Goal: Task Accomplishment & Management: Use online tool/utility

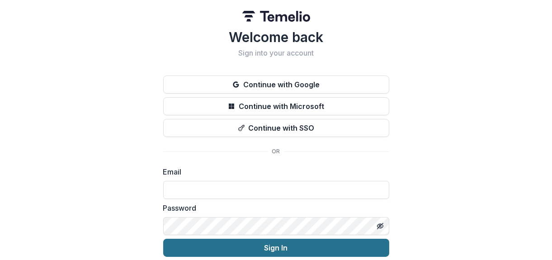
type input "**********"
click at [246, 247] on button "Sign In" at bounding box center [276, 248] width 226 height 18
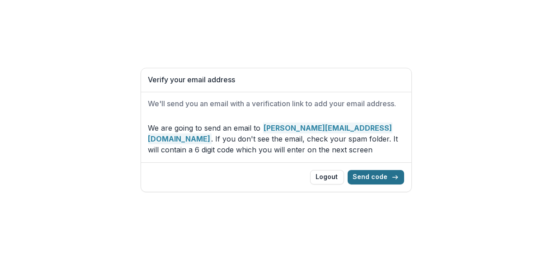
click at [373, 179] on button "Send code" at bounding box center [376, 177] width 56 height 14
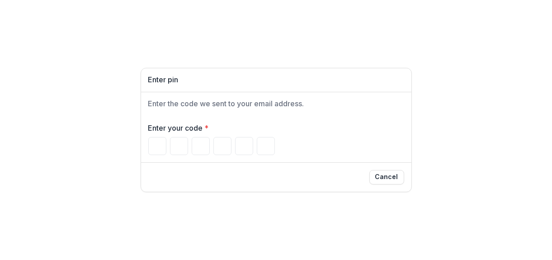
type input "*"
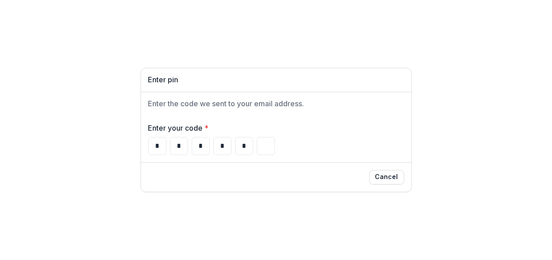
type input "*"
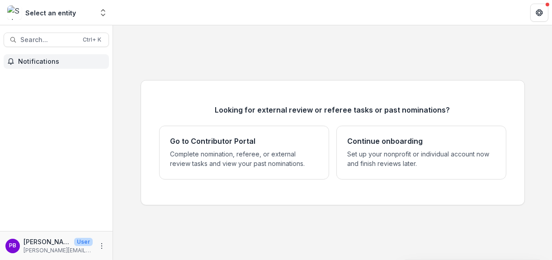
click at [42, 62] on span "Notifications" at bounding box center [61, 62] width 87 height 8
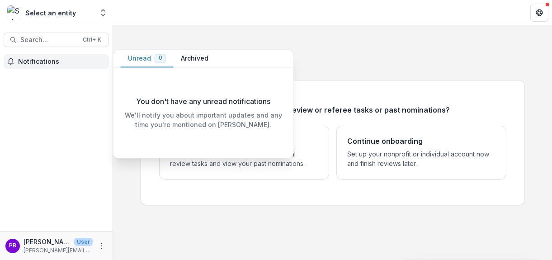
click at [42, 62] on span "Notifications" at bounding box center [61, 62] width 87 height 8
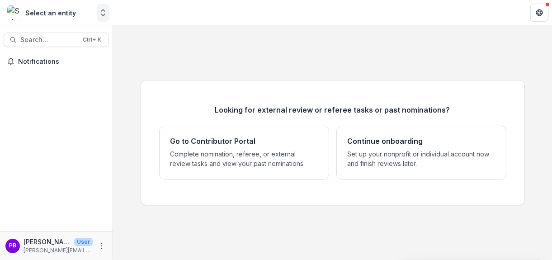
click at [102, 14] on polyline "Open entity switcher" at bounding box center [103, 15] width 4 height 2
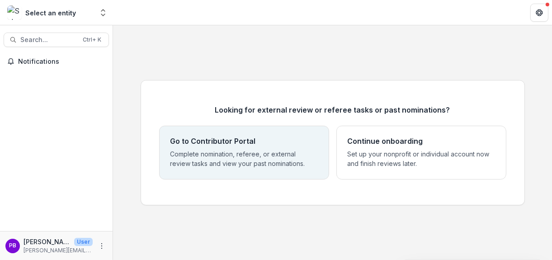
click at [212, 143] on h4 "Go to Contributor Portal" at bounding box center [212, 141] width 85 height 9
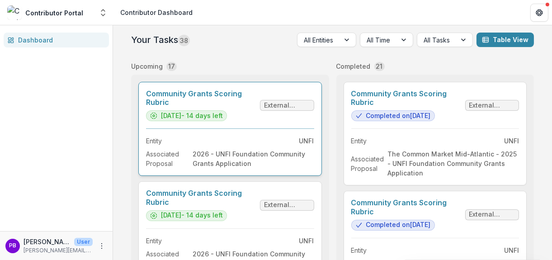
click at [222, 107] on link "Community Grants Scoring Rubric" at bounding box center [201, 97] width 110 height 17
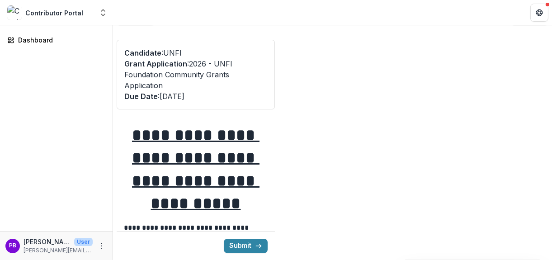
click at [163, 75] on p "Grant Application : 2026 - UNFI Foundation Community Grants Application" at bounding box center [195, 74] width 143 height 33
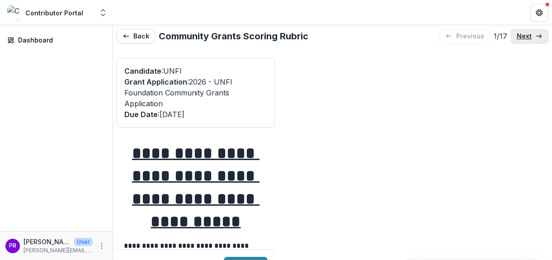
click at [517, 37] on p "next" at bounding box center [524, 37] width 15 height 8
click at [136, 37] on button "Back" at bounding box center [136, 36] width 38 height 14
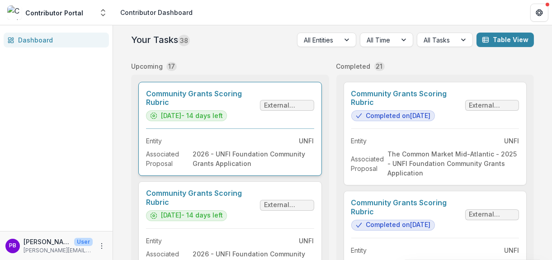
click at [256, 107] on link "Community Grants Scoring Rubric" at bounding box center [201, 97] width 110 height 17
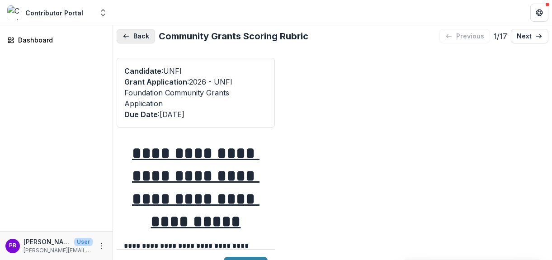
click at [125, 37] on icon "button" at bounding box center [124, 36] width 2 height 4
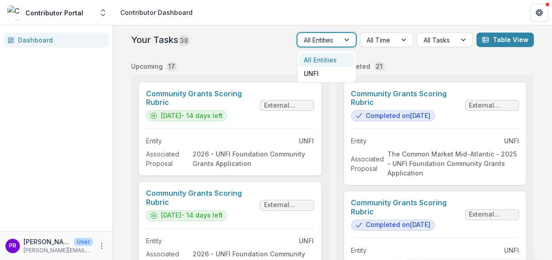
click at [345, 39] on div at bounding box center [347, 40] width 16 height 14
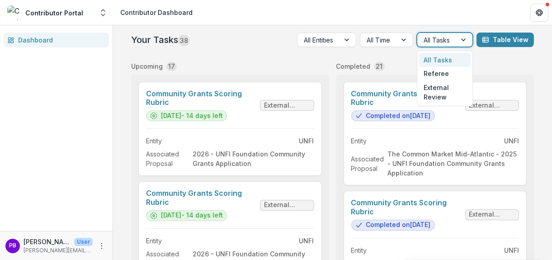
click at [462, 39] on div at bounding box center [464, 40] width 16 height 14
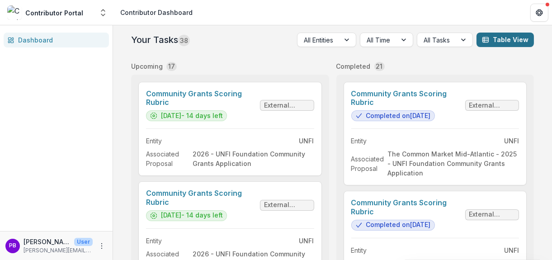
click at [490, 42] on button "Table View" at bounding box center [504, 40] width 57 height 14
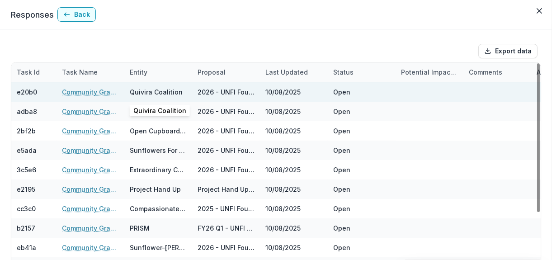
click at [150, 94] on div "Quivira Coalition" at bounding box center [156, 91] width 53 height 9
click at [152, 91] on div "Quivira Coalition" at bounding box center [156, 91] width 53 height 9
click at [29, 92] on div "e20b0" at bounding box center [27, 91] width 20 height 9
click at [90, 93] on link "Community Grants Scoring Rubric" at bounding box center [90, 91] width 57 height 9
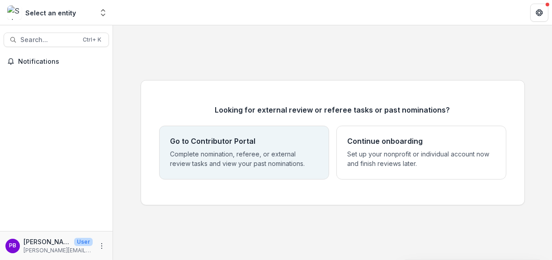
click at [207, 148] on div "Go to Contributor Portal Complete nomination, referee, or external review tasks…" at bounding box center [243, 152] width 147 height 31
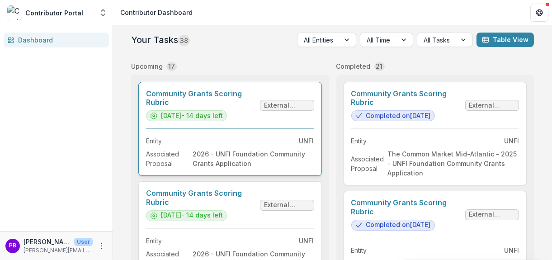
click at [207, 107] on link "Community Grants Scoring Rubric" at bounding box center [201, 97] width 110 height 17
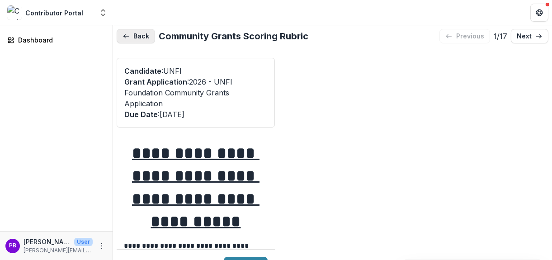
click at [132, 37] on button "Back" at bounding box center [136, 36] width 38 height 14
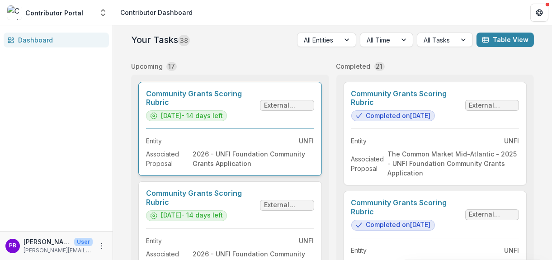
click at [256, 105] on link "Community Grants Scoring Rubric" at bounding box center [201, 97] width 110 height 17
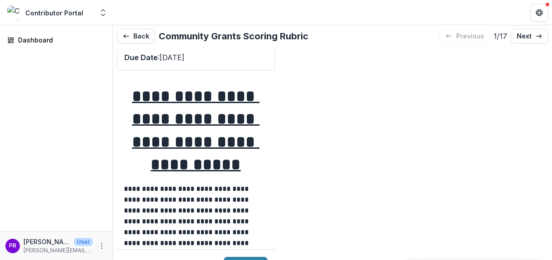
scroll to position [45, 0]
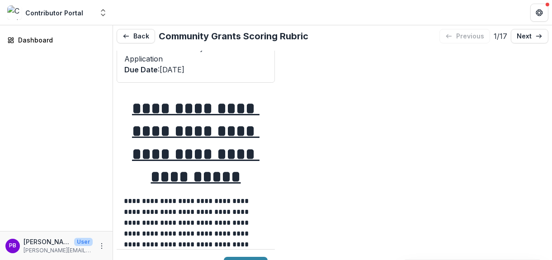
click at [172, 112] on u "**********" at bounding box center [195, 142] width 127 height 85
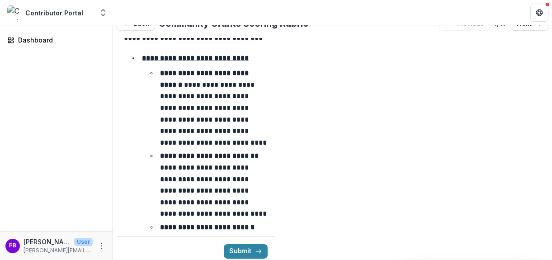
scroll to position [18, 0]
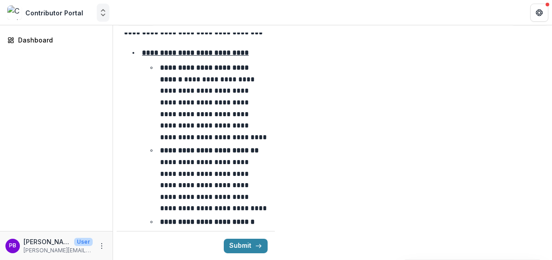
click at [103, 15] on polyline "Open entity switcher" at bounding box center [103, 15] width 4 height 2
click at [103, 10] on icon "Open entity switcher" at bounding box center [103, 12] width 9 height 9
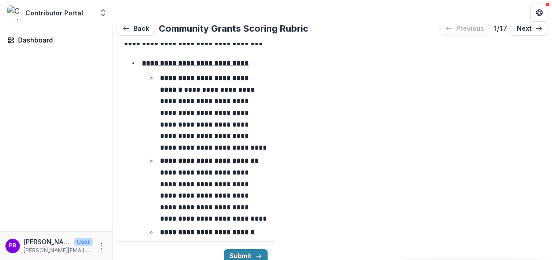
scroll to position [0, 0]
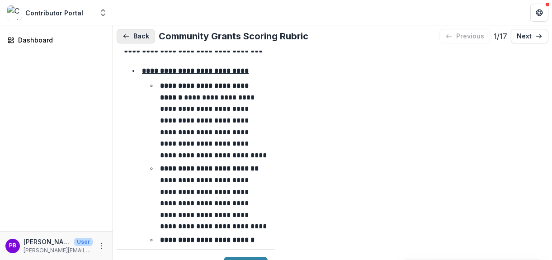
click at [140, 34] on button "Back" at bounding box center [136, 36] width 38 height 14
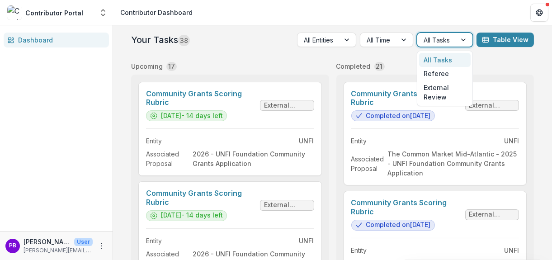
click at [461, 38] on div at bounding box center [464, 40] width 16 height 14
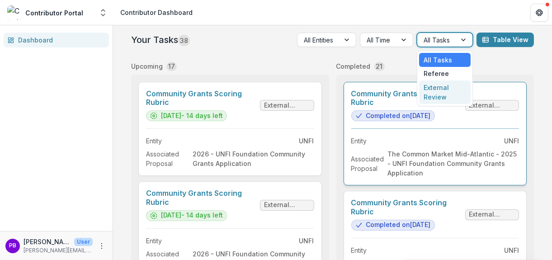
click at [437, 85] on div "External Review" at bounding box center [445, 92] width 52 height 24
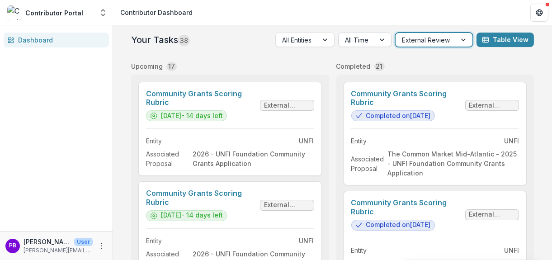
click at [385, 39] on div at bounding box center [383, 40] width 16 height 14
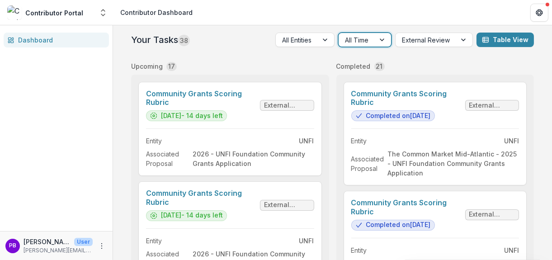
click at [385, 39] on div at bounding box center [383, 40] width 16 height 14
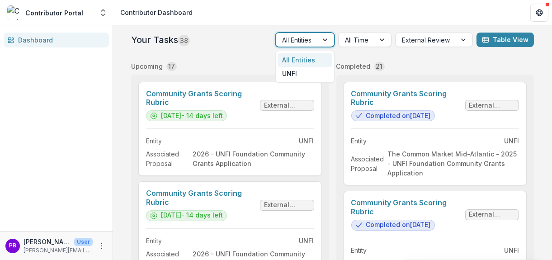
click at [324, 37] on div at bounding box center [326, 40] width 16 height 14
click at [290, 73] on div "UNFI" at bounding box center [304, 74] width 55 height 14
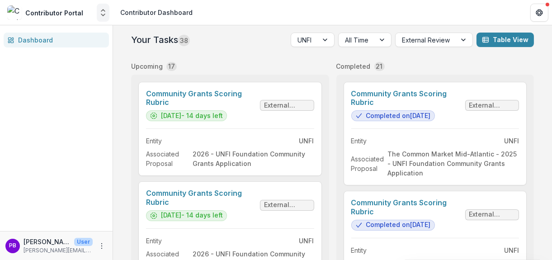
click at [102, 14] on icon "Open entity switcher" at bounding box center [103, 12] width 9 height 9
click at [66, 33] on link "Contributor Portal" at bounding box center [56, 36] width 108 height 16
click at [501, 38] on button "Table View" at bounding box center [504, 40] width 57 height 14
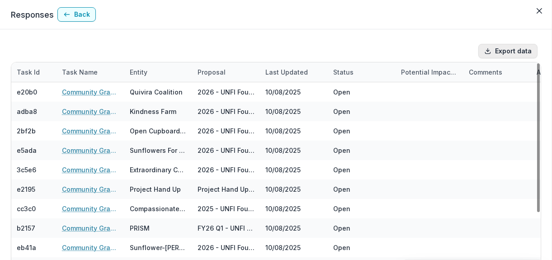
click at [487, 51] on icon "button" at bounding box center [487, 50] width 7 height 7
click at [503, 52] on button "Export data" at bounding box center [507, 51] width 59 height 14
click at [81, 17] on button "Back" at bounding box center [76, 14] width 38 height 14
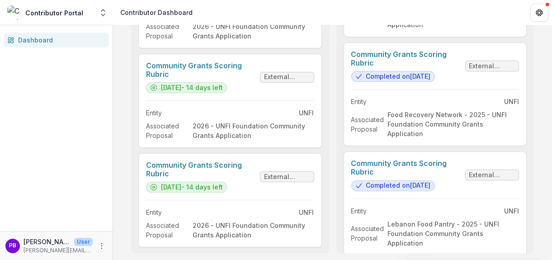
scroll to position [2006, 0]
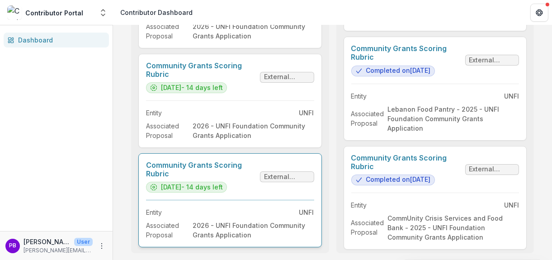
click at [212, 178] on link "Community Grants Scoring Rubric" at bounding box center [201, 169] width 110 height 17
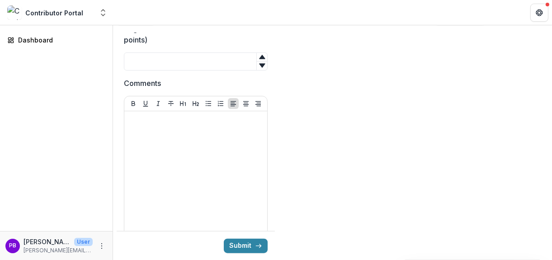
scroll to position [1310, 0]
